Goal: Information Seeking & Learning: Find specific page/section

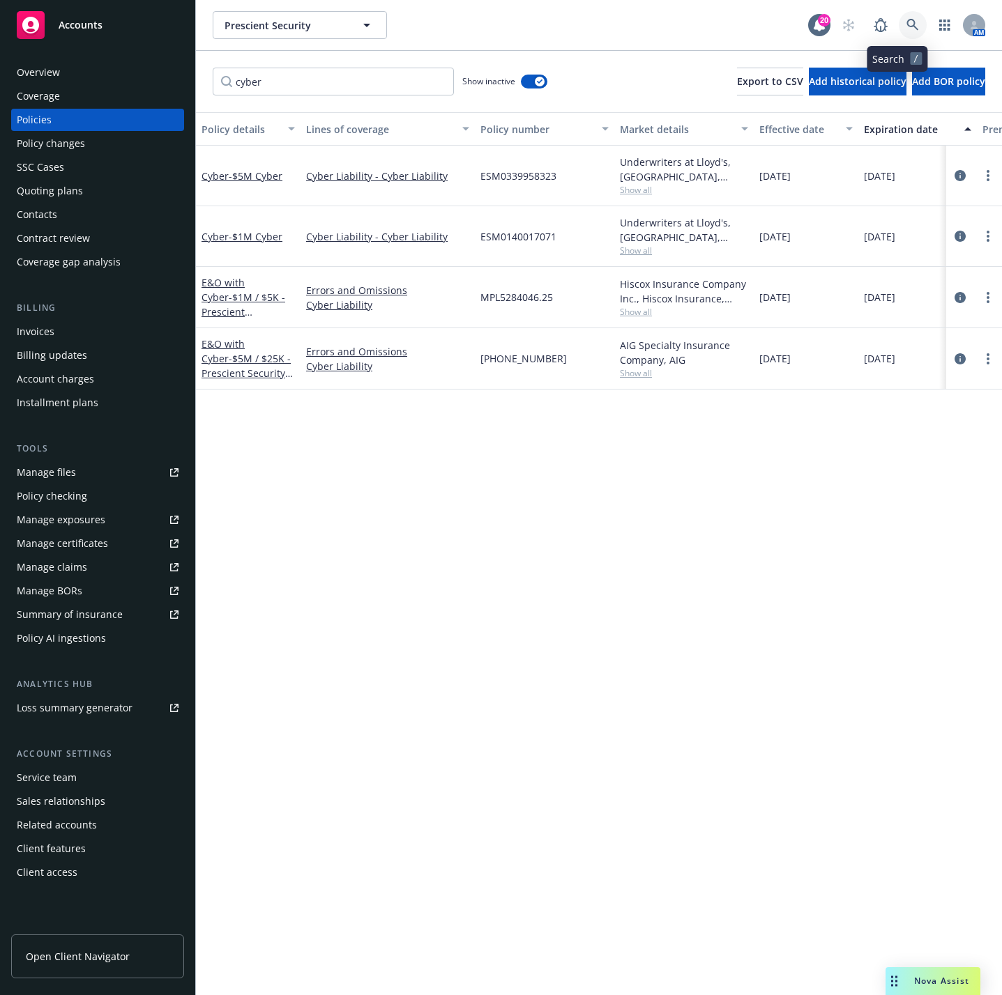
click at [898, 33] on link at bounding box center [912, 25] width 28 height 28
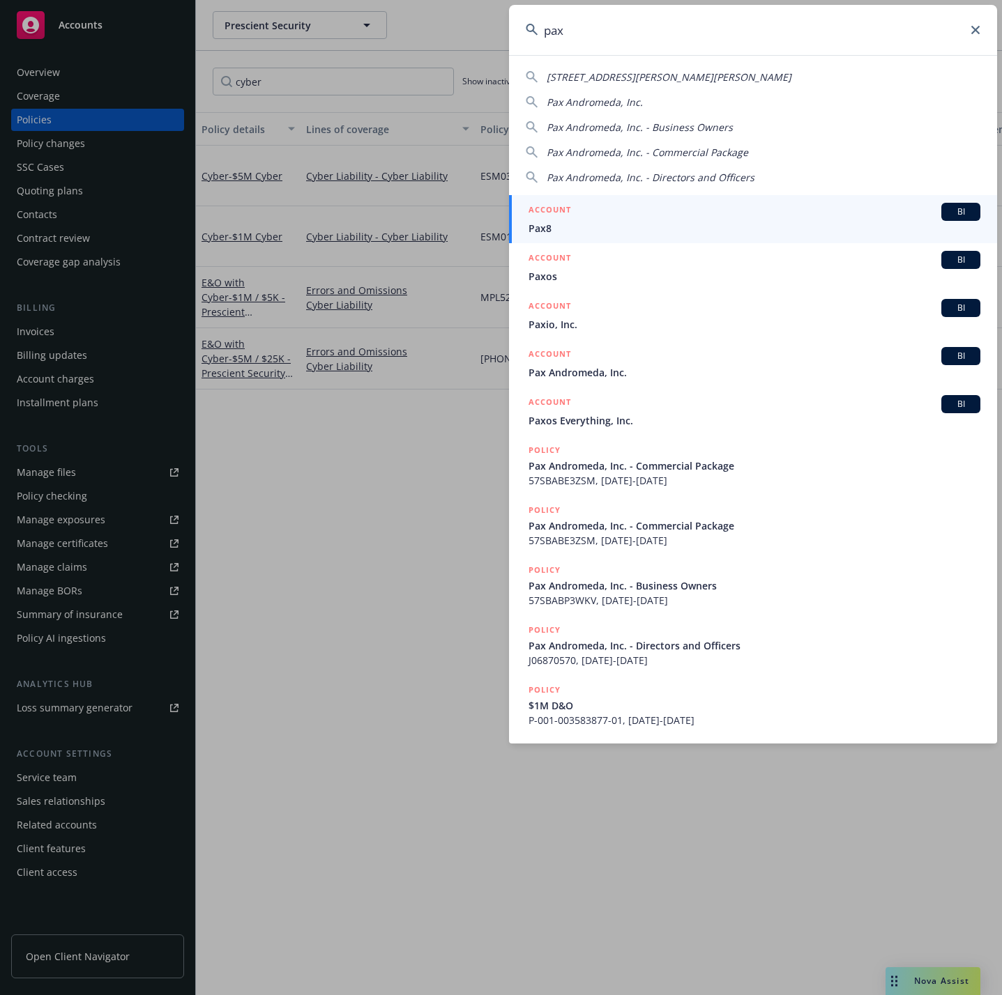
type input "pax"
click at [644, 228] on span "Pax8" at bounding box center [754, 228] width 452 height 15
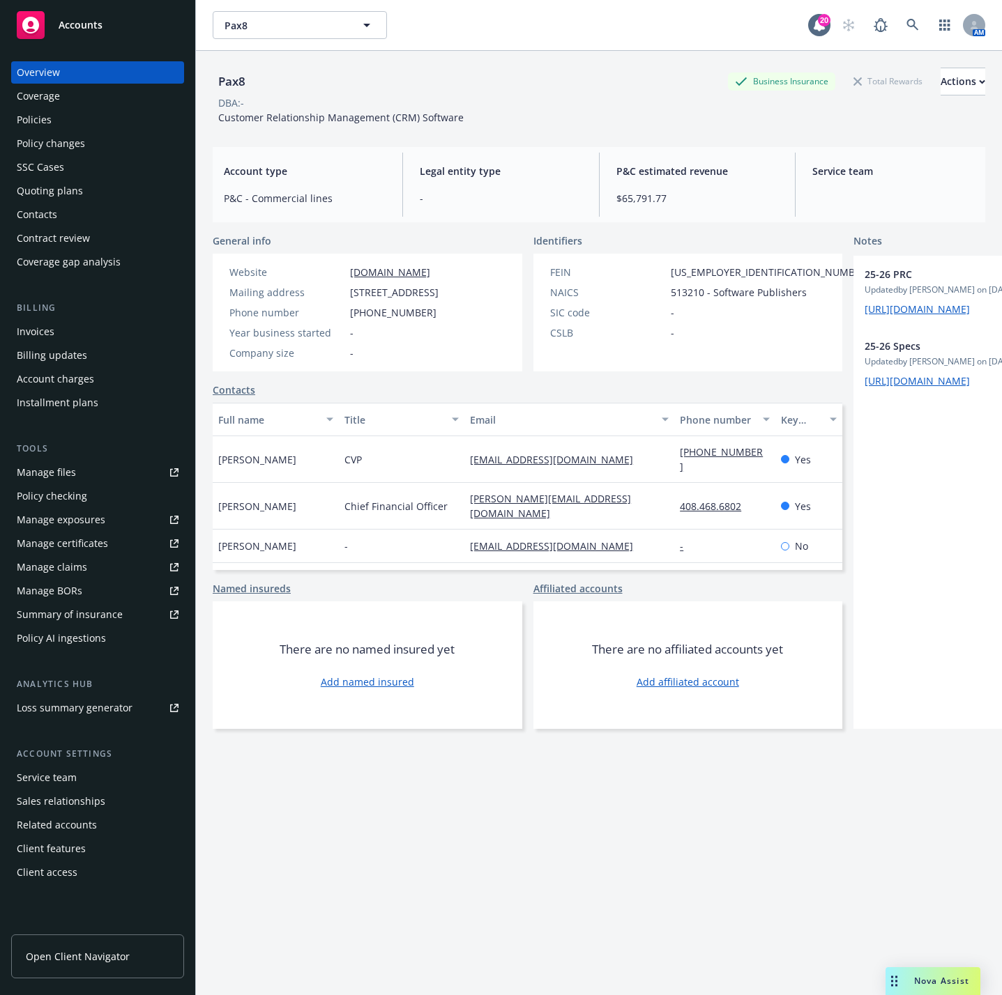
click at [76, 117] on div "Policies" at bounding box center [98, 120] width 162 height 22
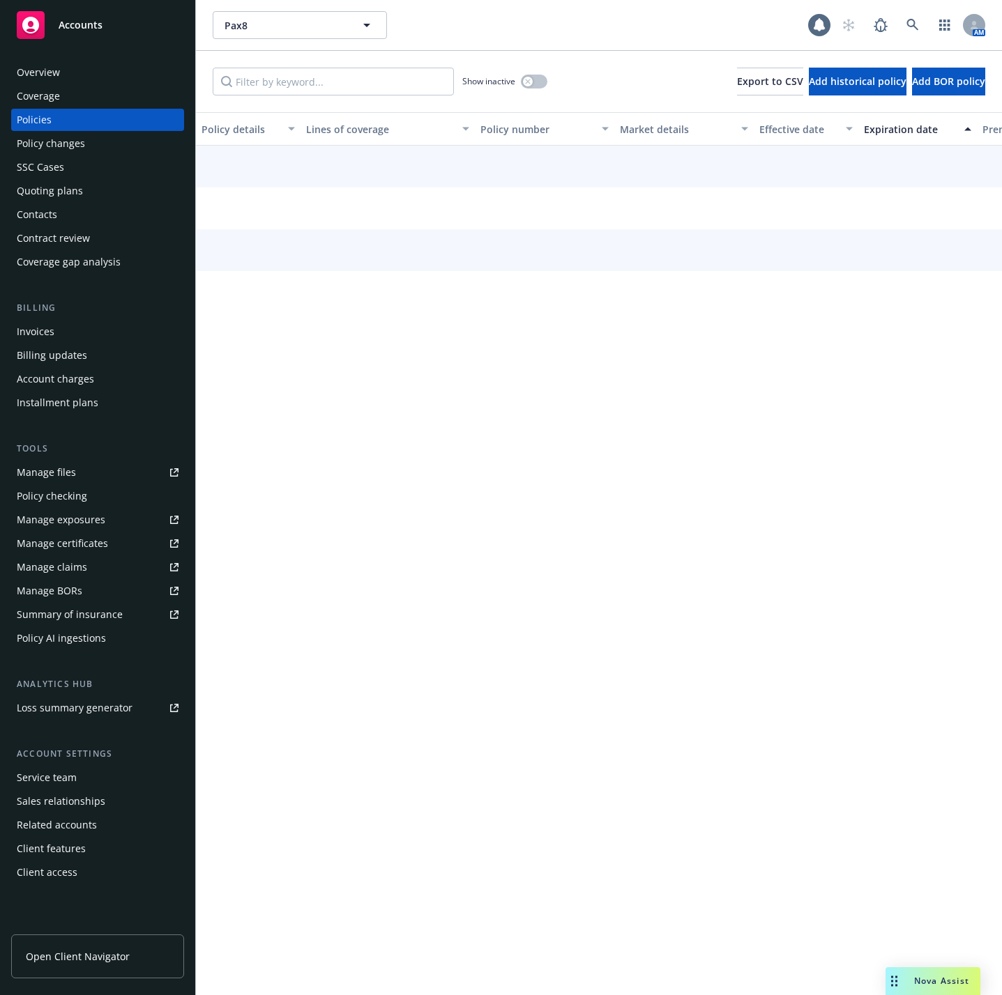
click at [69, 66] on div "Overview" at bounding box center [98, 72] width 162 height 22
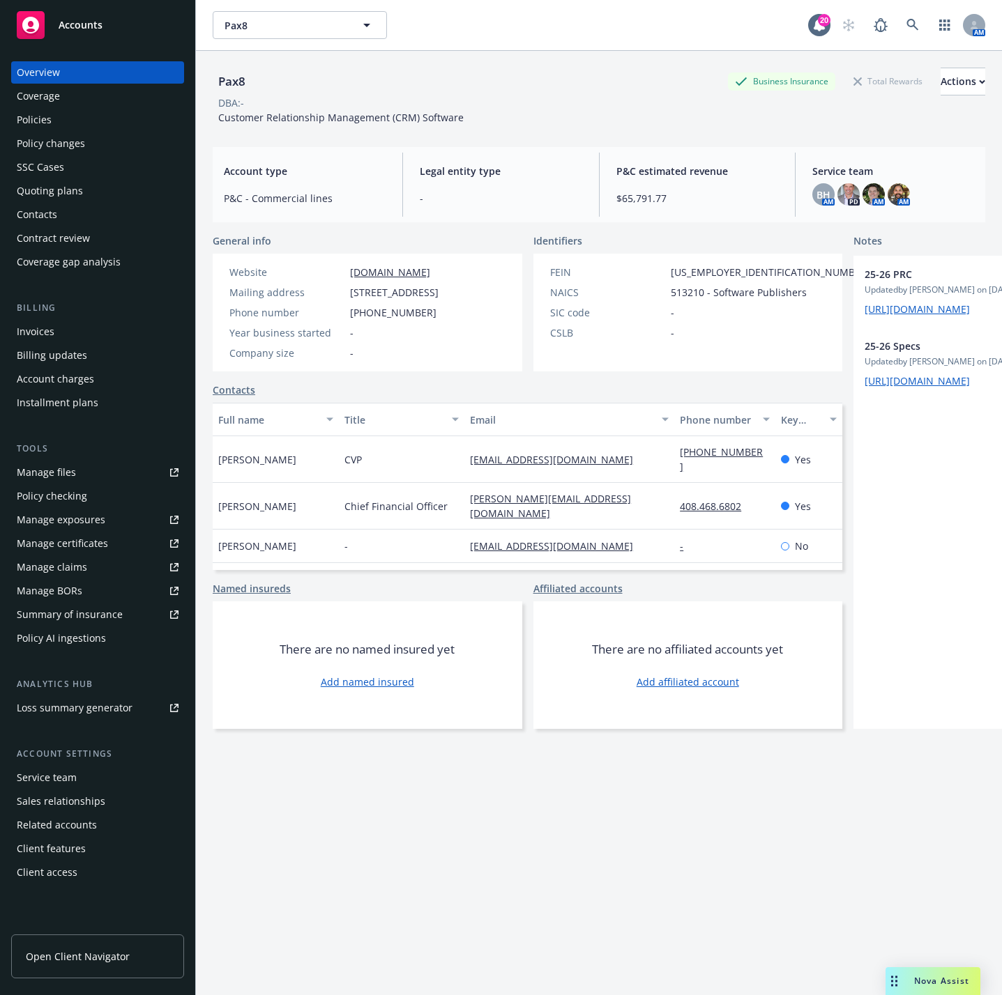
click at [84, 124] on div "Policies" at bounding box center [98, 120] width 162 height 22
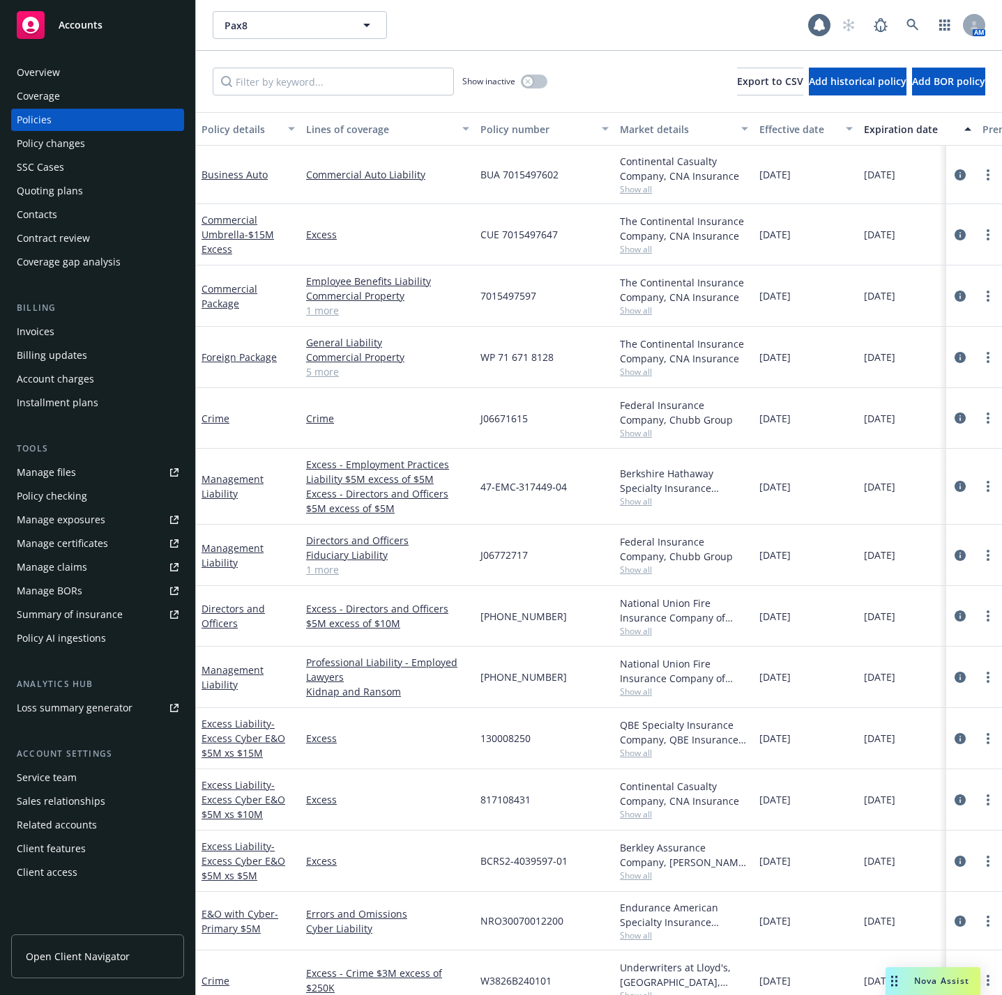
click at [253, 103] on div "Show inactive Export to CSV Add historical policy Add BOR policy" at bounding box center [599, 81] width 806 height 61
click at [268, 84] on input "Filter by keyword..." at bounding box center [333, 82] width 241 height 28
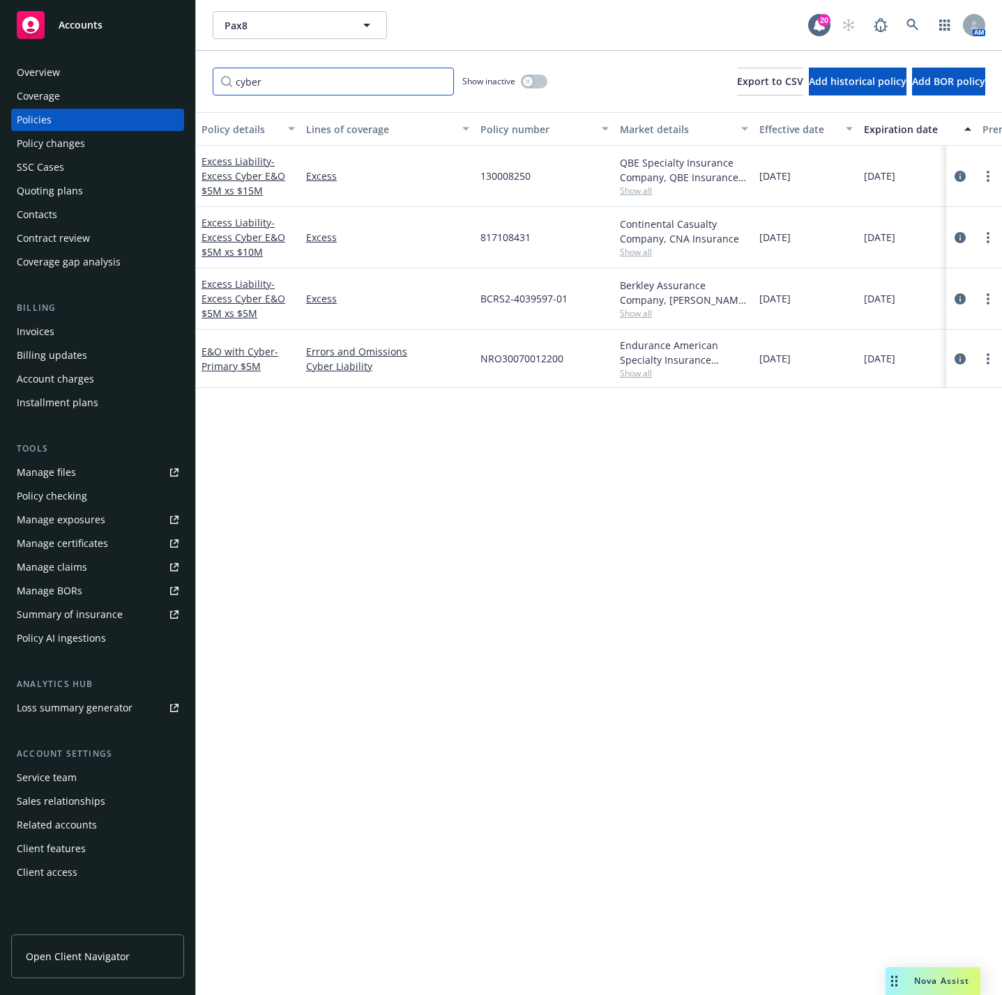
type input "cyber"
click at [632, 530] on div "Policy details Lines of coverage Policy number Market details Effective date Ex…" at bounding box center [599, 553] width 806 height 883
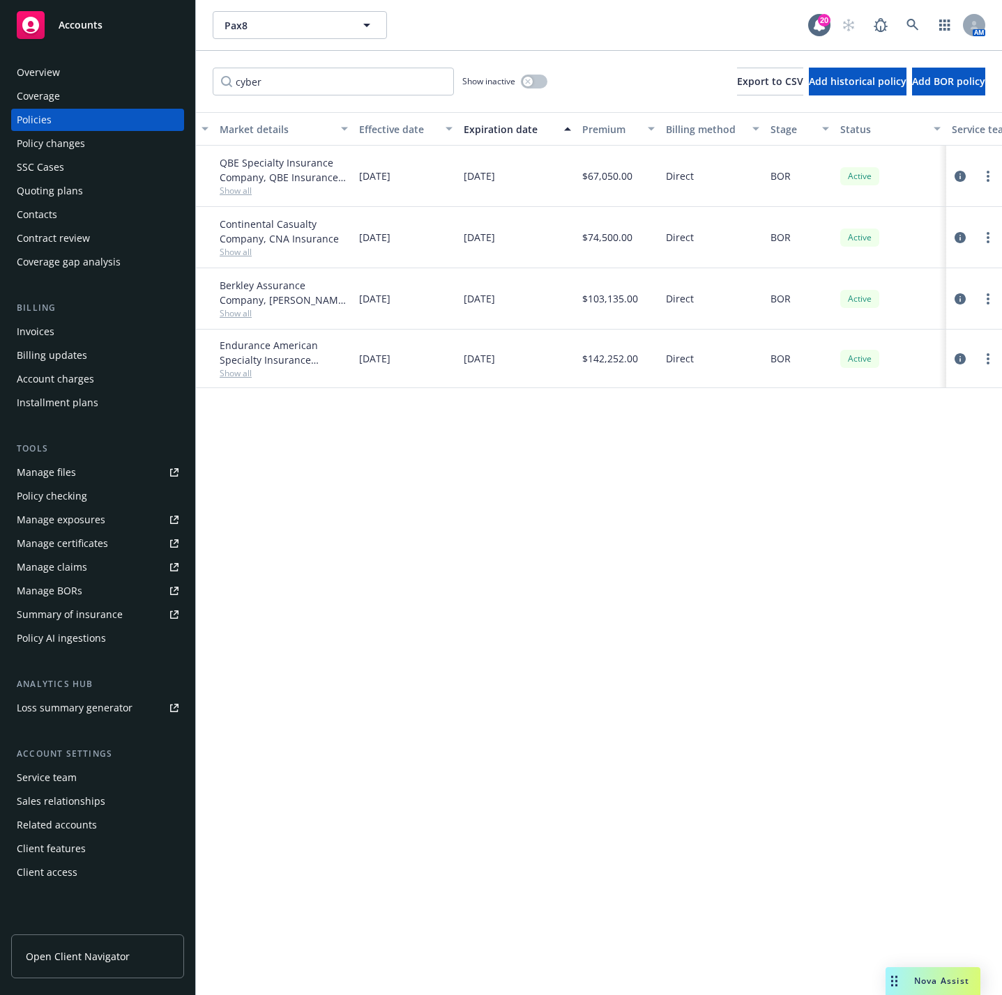
scroll to position [0, 398]
drag, startPoint x: 425, startPoint y: 981, endPoint x: 463, endPoint y: 809, distance: 176.2
click at [463, 809] on div "Policy details Lines of coverage Policy number Market details Effective date Ex…" at bounding box center [599, 553] width 806 height 883
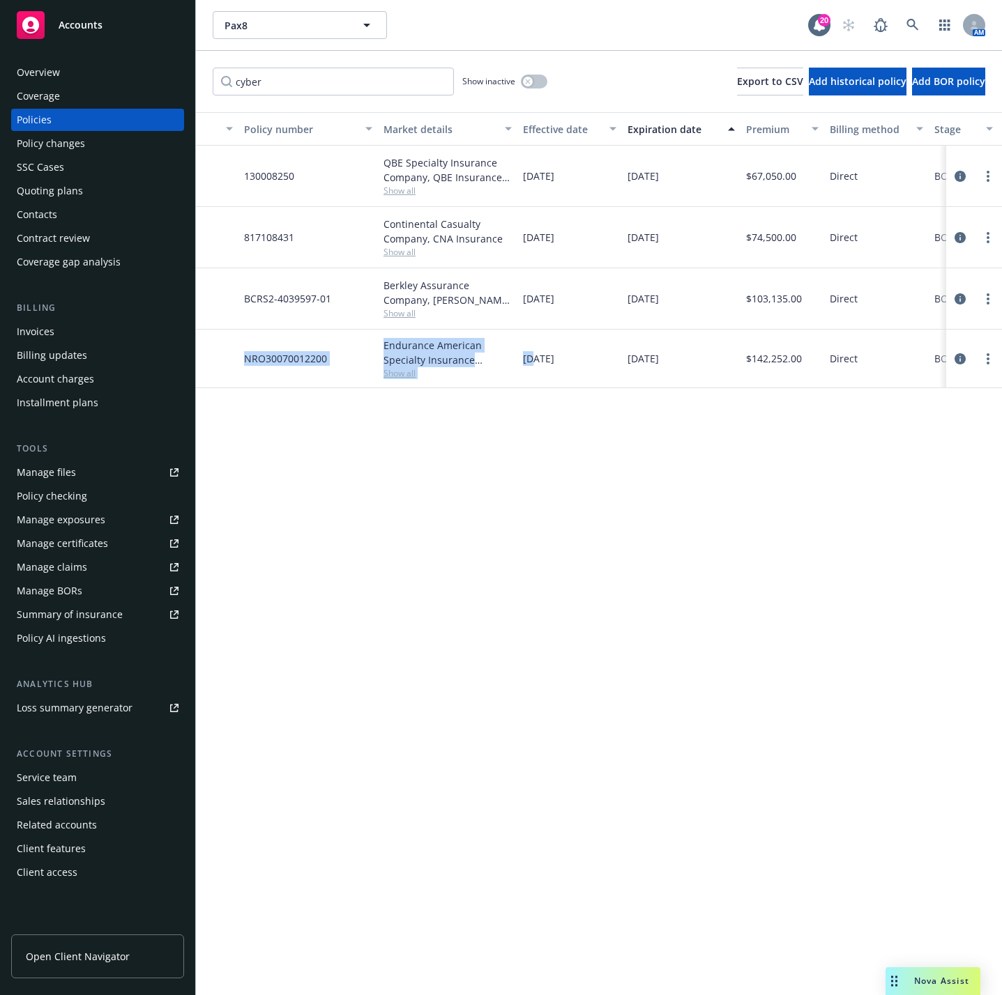
scroll to position [0, 239]
drag, startPoint x: 397, startPoint y: 979, endPoint x: 534, endPoint y: 973, distance: 136.8
click at [534, 973] on div "Policy details Lines of coverage Policy number Market details Effective date Ex…" at bounding box center [599, 553] width 806 height 883
click at [636, 831] on div "Policy details Lines of coverage Policy number Market details Effective date Ex…" at bounding box center [599, 553] width 806 height 883
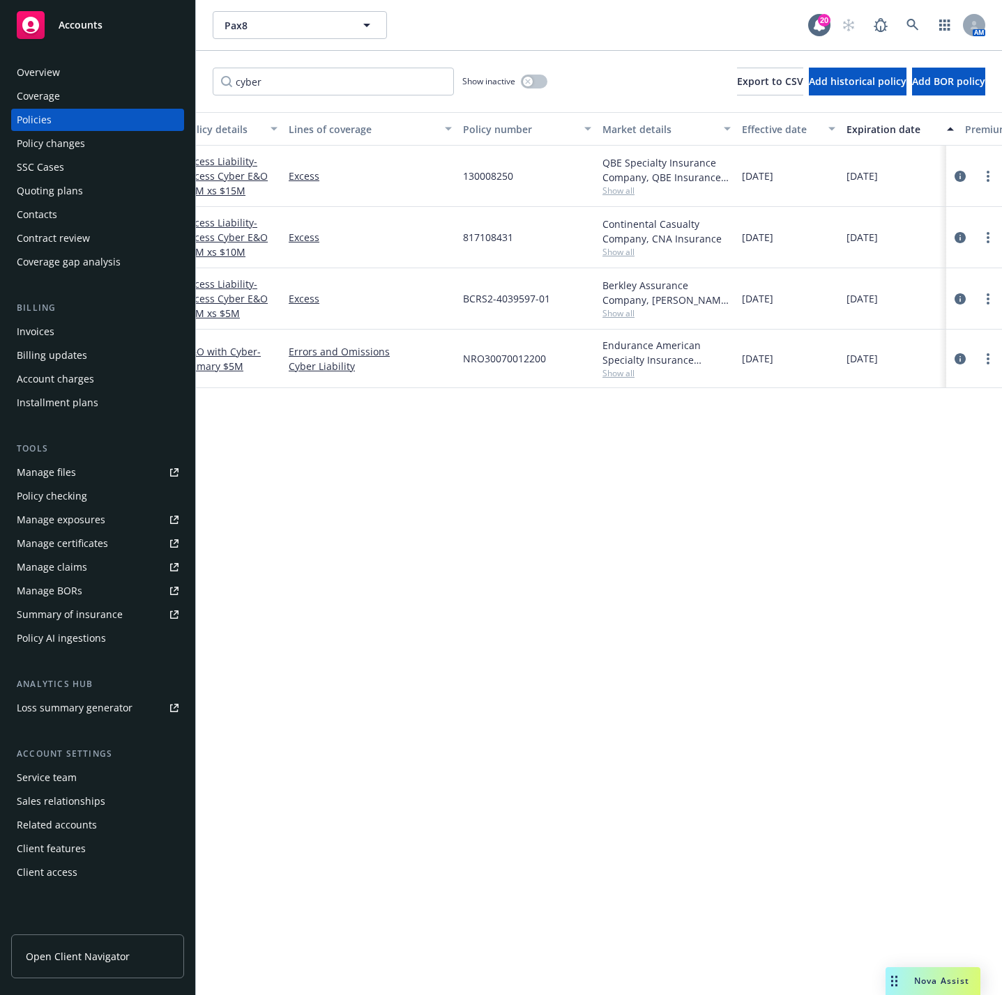
scroll to position [0, 0]
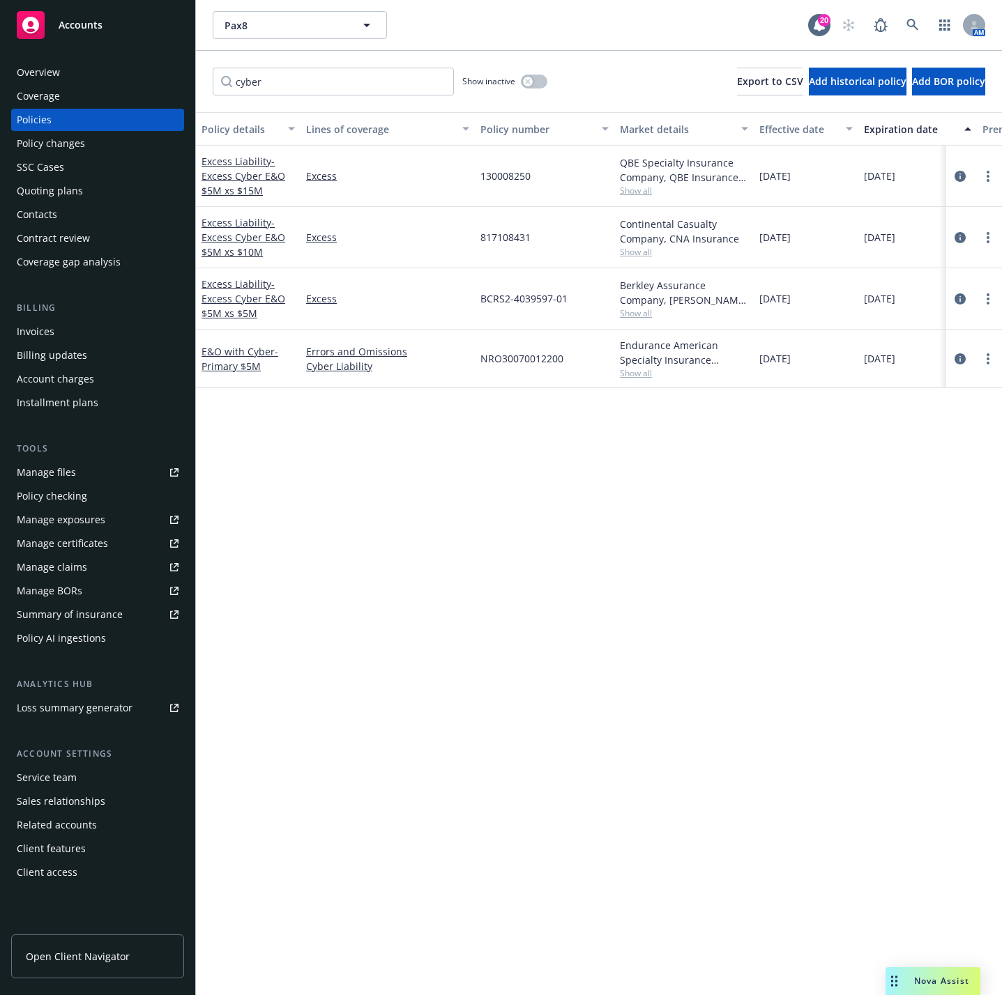
drag, startPoint x: 484, startPoint y: 962, endPoint x: 477, endPoint y: 966, distance: 8.1
click at [480, 962] on div "Policy details Lines of coverage Policy number Market details Effective date Ex…" at bounding box center [599, 553] width 806 height 883
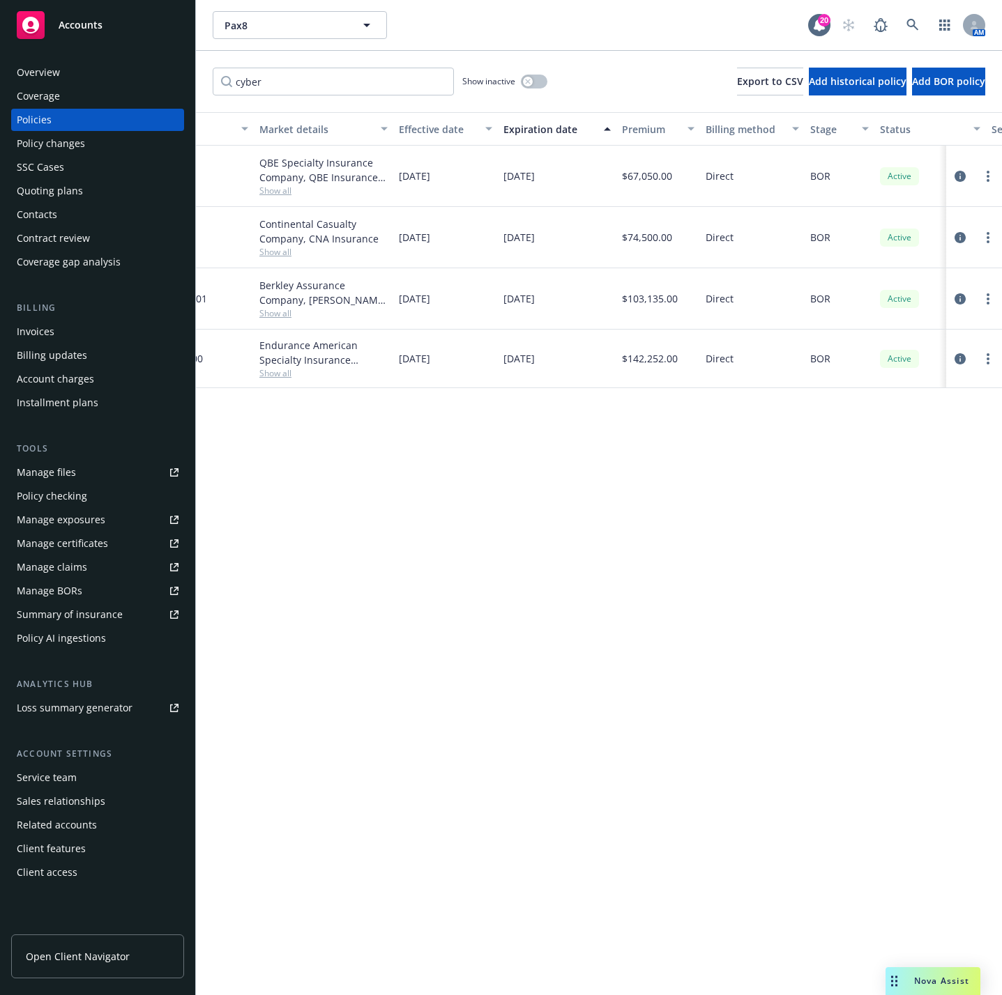
scroll to position [0, 385]
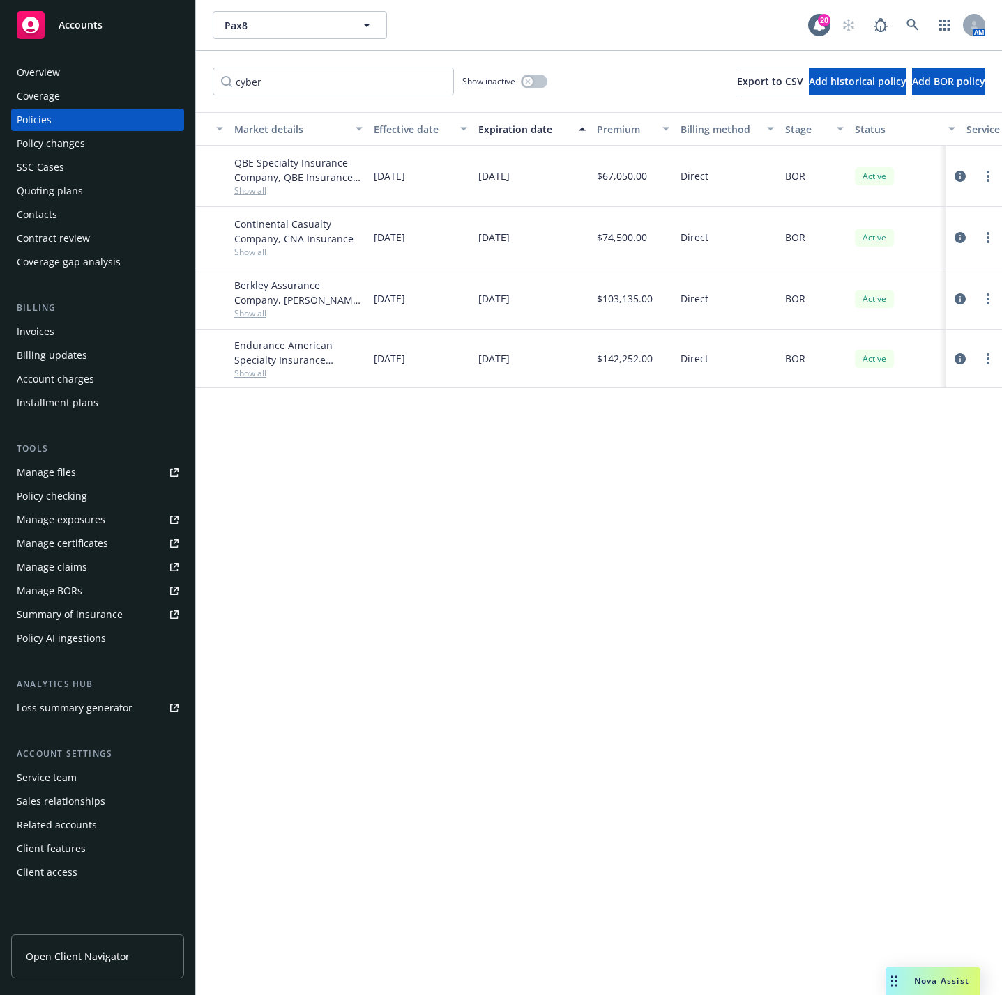
drag, startPoint x: 764, startPoint y: 988, endPoint x: 351, endPoint y: 787, distance: 458.9
click at [351, 787] on div "Policy details Lines of coverage Policy number Market details Effective date Ex…" at bounding box center [599, 553] width 806 height 883
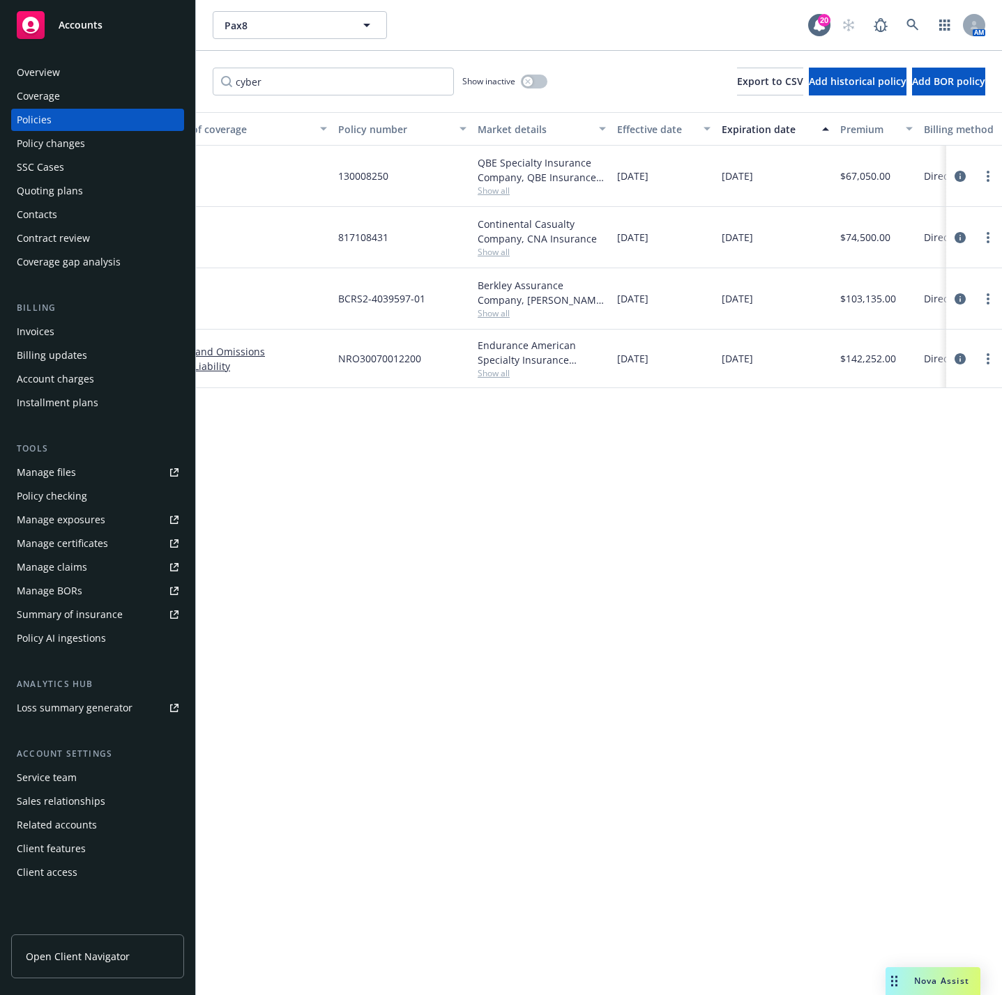
scroll to position [0, 0]
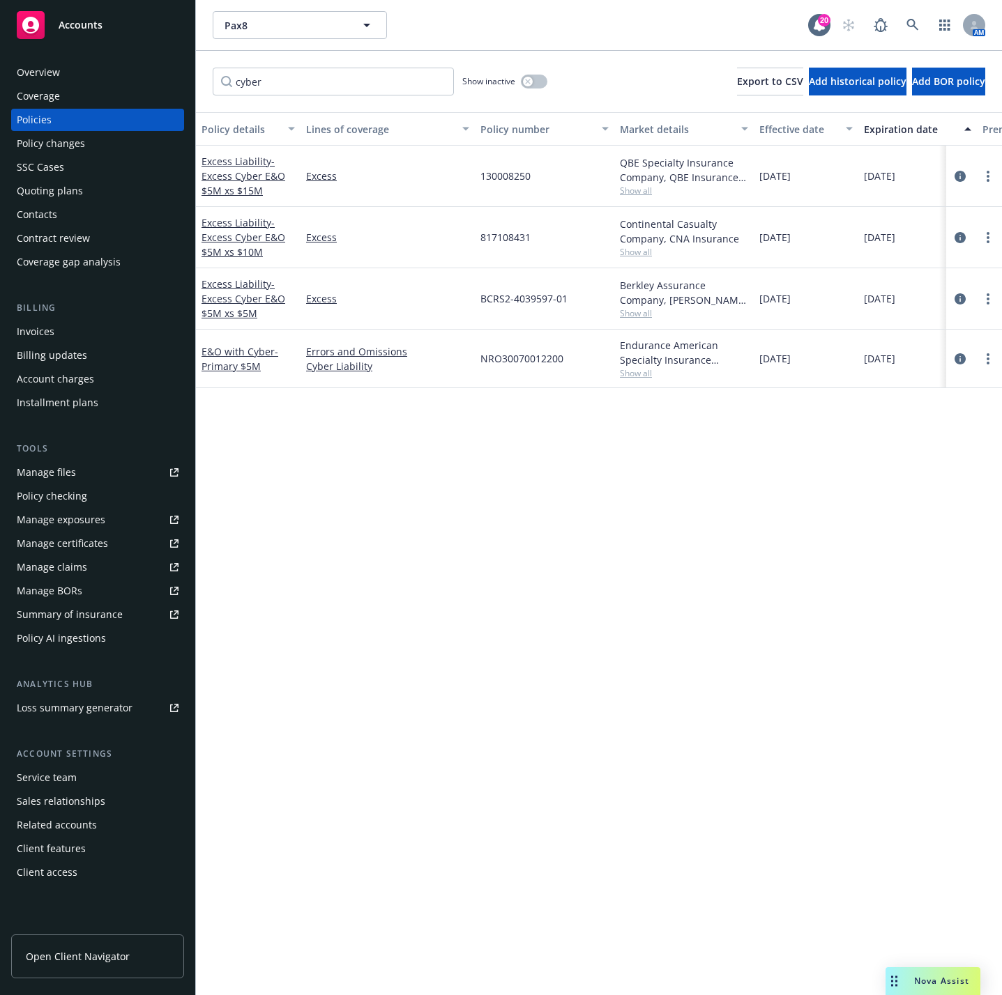
drag, startPoint x: 301, startPoint y: 993, endPoint x: 253, endPoint y: 789, distance: 209.8
click at [253, 789] on div "Policy details Lines of coverage Policy number Market details Effective date Ex…" at bounding box center [599, 553] width 806 height 883
drag, startPoint x: 316, startPoint y: 981, endPoint x: 289, endPoint y: 985, distance: 28.2
click at [289, 985] on div "Policy details Lines of coverage Policy number Market details Effective date Ex…" at bounding box center [599, 553] width 806 height 883
click at [293, 920] on div "Policy details Lines of coverage Policy number Market details Effective date Ex…" at bounding box center [599, 553] width 806 height 883
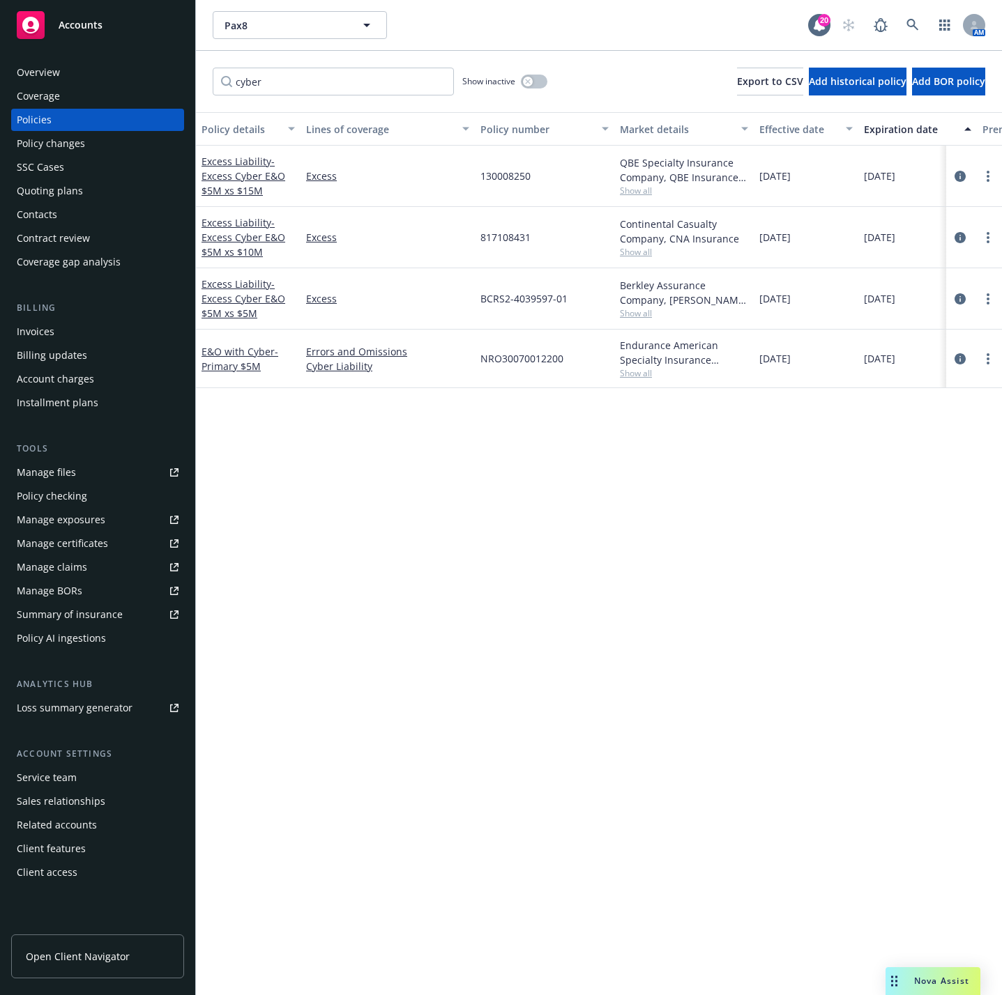
drag, startPoint x: 322, startPoint y: 968, endPoint x: 326, endPoint y: 977, distance: 9.4
click at [326, 977] on div "Policy details Lines of coverage Policy number Market details Effective date Ex…" at bounding box center [599, 553] width 806 height 883
click at [617, 726] on div "Policy details Lines of coverage Policy number Market details Effective date Ex…" at bounding box center [599, 553] width 806 height 883
